Goal: Task Accomplishment & Management: Use online tool/utility

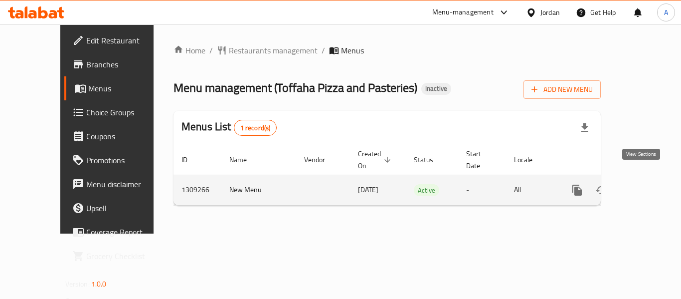
click at [643, 184] on icon "enhanced table" at bounding box center [649, 190] width 12 height 12
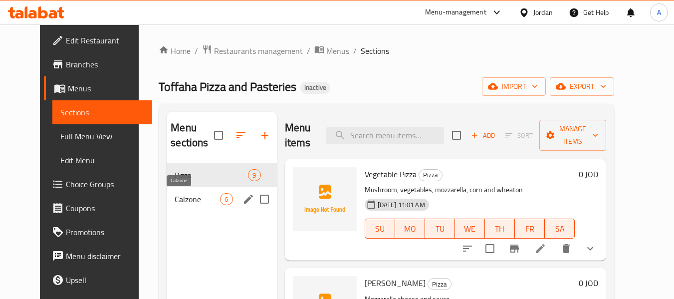
click at [205, 204] on span "Calzone" at bounding box center [197, 199] width 45 height 12
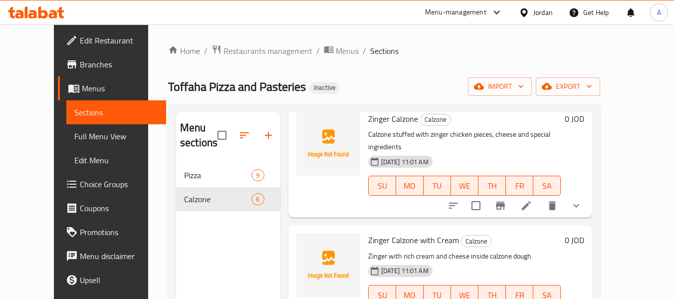
scroll to position [50, 0]
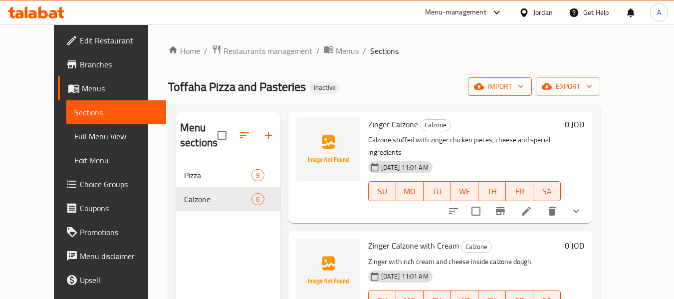
click at [524, 92] on span "import" at bounding box center [500, 86] width 48 height 12
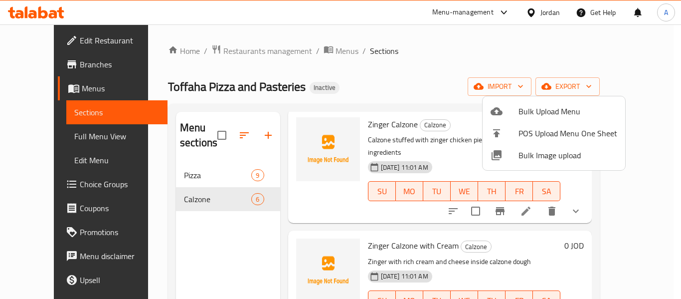
click at [527, 100] on ul "Bulk Upload Menu POS Upload Menu One Sheet Bulk Image upload" at bounding box center [554, 133] width 143 height 74
click at [508, 110] on div at bounding box center [505, 111] width 28 height 12
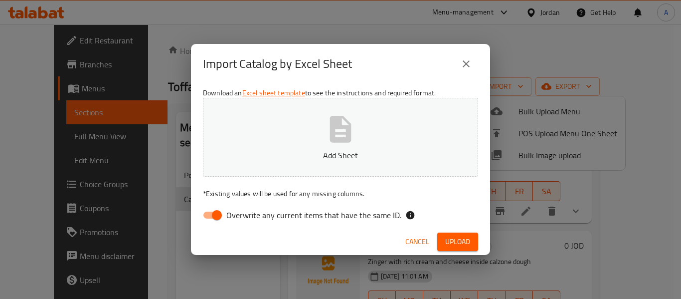
click at [366, 216] on span "Overwrite any current items that have the same ID." at bounding box center [313, 215] width 175 height 12
click at [245, 216] on input "Overwrite any current items that have the same ID." at bounding box center [217, 214] width 57 height 19
checkbox input "false"
click at [348, 153] on p "Add Sheet" at bounding box center [340, 155] width 244 height 12
click at [467, 247] on span "Upload" at bounding box center [457, 241] width 25 height 12
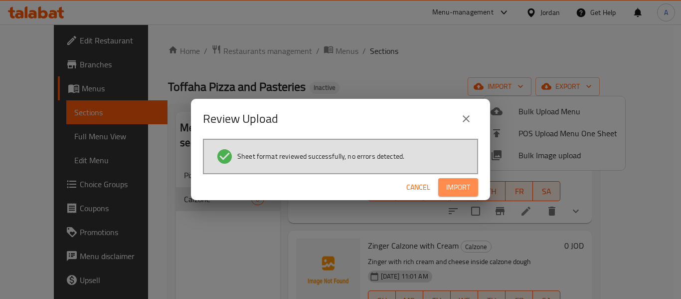
click at [451, 179] on button "Import" at bounding box center [458, 187] width 40 height 18
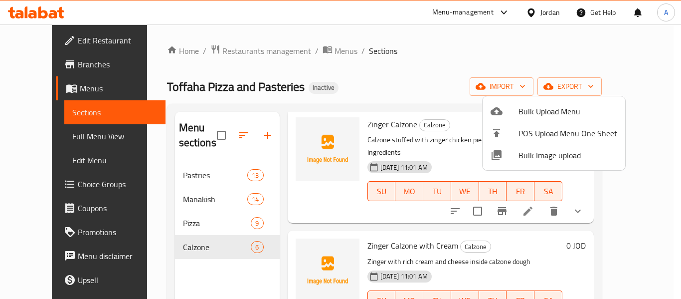
click at [228, 135] on div at bounding box center [340, 149] width 681 height 299
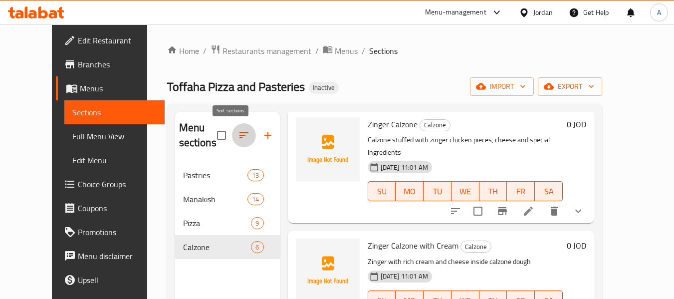
click at [239, 135] on icon "button" at bounding box center [243, 135] width 9 height 6
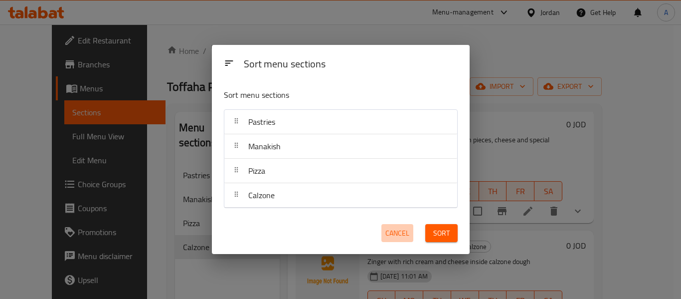
click at [401, 233] on span "Cancel" at bounding box center [398, 233] width 24 height 12
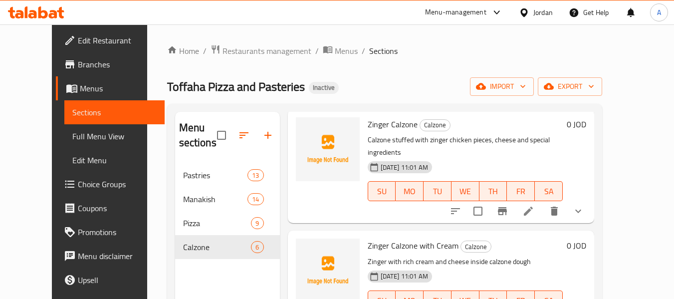
drag, startPoint x: 48, startPoint y: 124, endPoint x: 46, endPoint y: 133, distance: 8.8
click at [64, 124] on link "Full Menu View" at bounding box center [114, 136] width 100 height 24
click at [72, 132] on span "Full Menu View" at bounding box center [114, 136] width 84 height 12
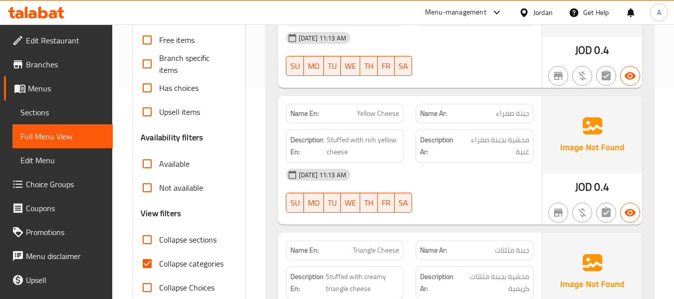
scroll to position [299, 0]
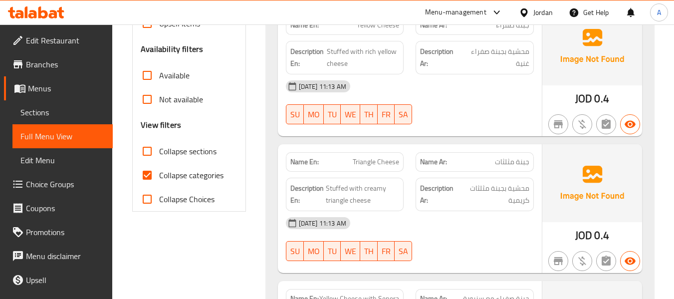
click at [177, 180] on span "Collapse categories" at bounding box center [191, 175] width 64 height 12
click at [159, 180] on input "Collapse categories" at bounding box center [147, 175] width 24 height 24
checkbox input "false"
click at [180, 154] on span "Collapse sections" at bounding box center [187, 151] width 57 height 12
click at [159, 154] on input "Collapse sections" at bounding box center [147, 151] width 24 height 24
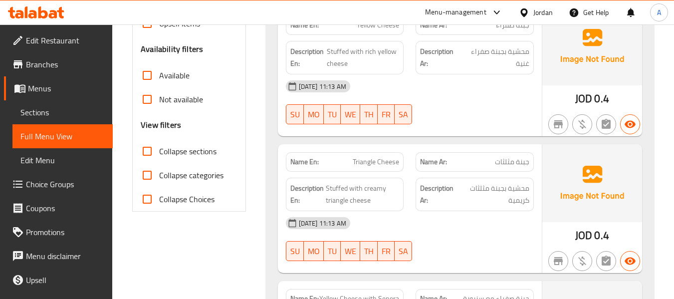
checkbox input "true"
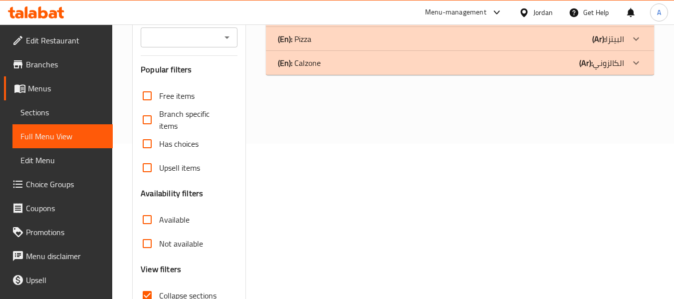
scroll to position [82, 0]
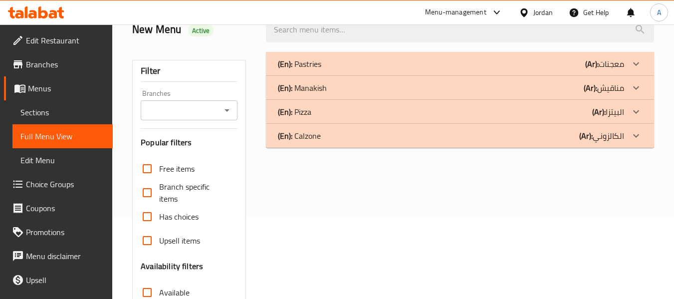
drag, startPoint x: 429, startPoint y: 88, endPoint x: 420, endPoint y: 76, distance: 14.6
click at [429, 70] on div "(En): Manakish (Ar): مناقيش" at bounding box center [451, 64] width 346 height 12
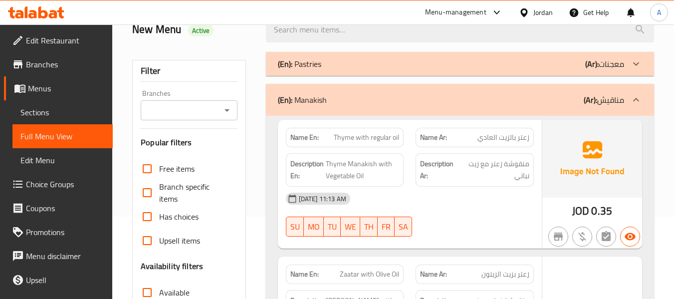
click at [411, 61] on div "(En): Pastries (Ar): معجنات" at bounding box center [451, 64] width 346 height 12
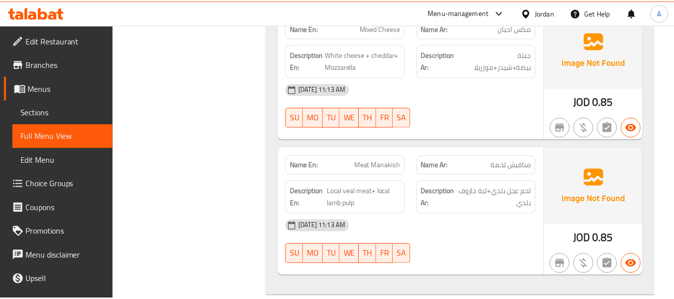
scroll to position [3646, 0]
